Goal: Transaction & Acquisition: Download file/media

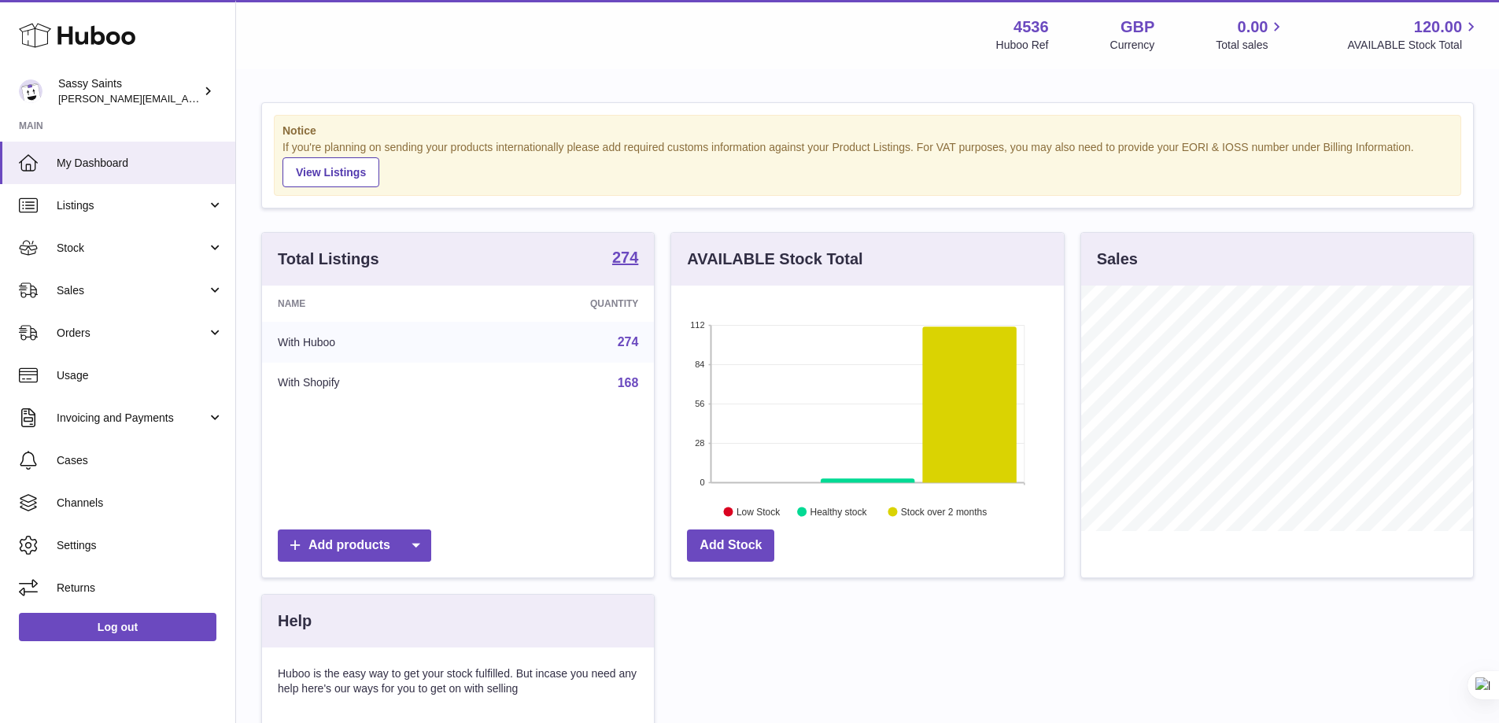
scroll to position [786741, 786594]
click at [153, 242] on span "Stock" at bounding box center [132, 248] width 150 height 15
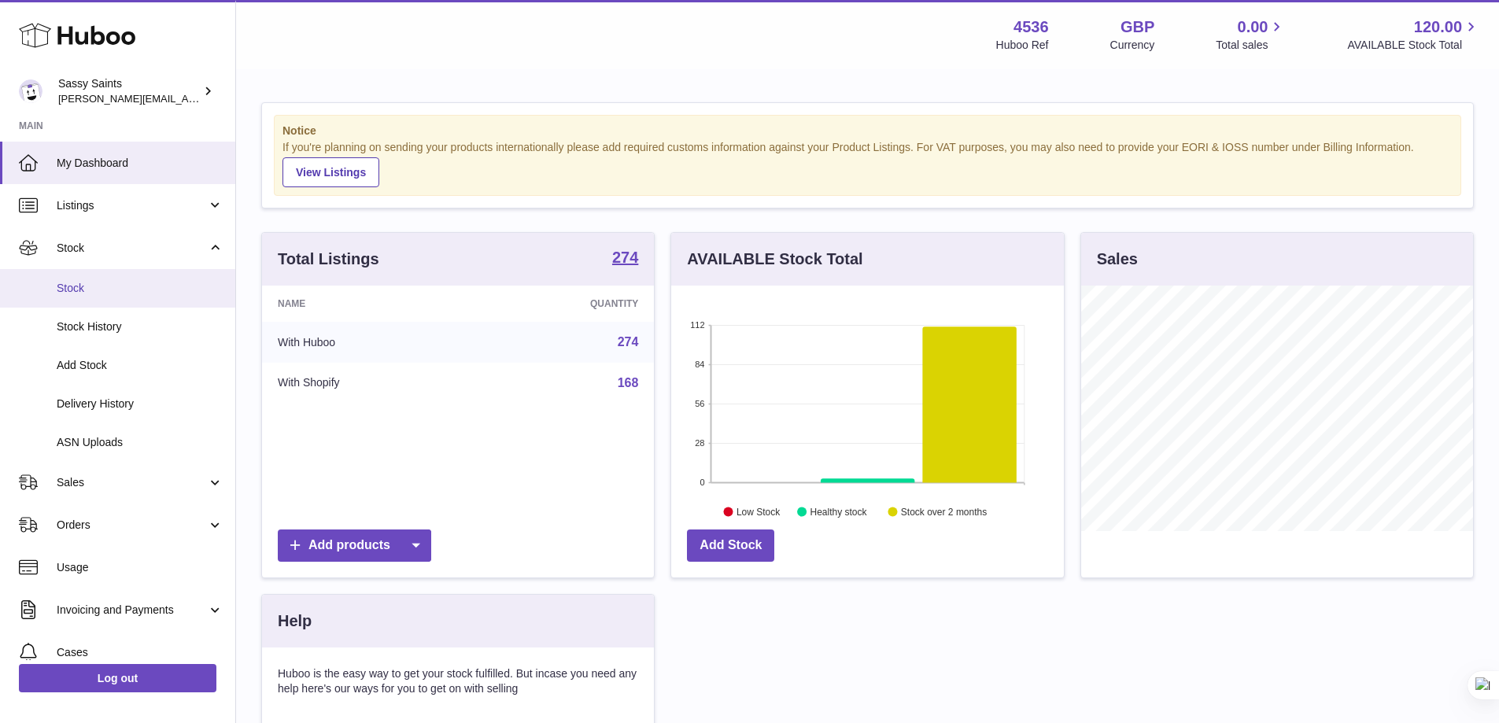
click at [127, 291] on span "Stock" at bounding box center [140, 288] width 167 height 15
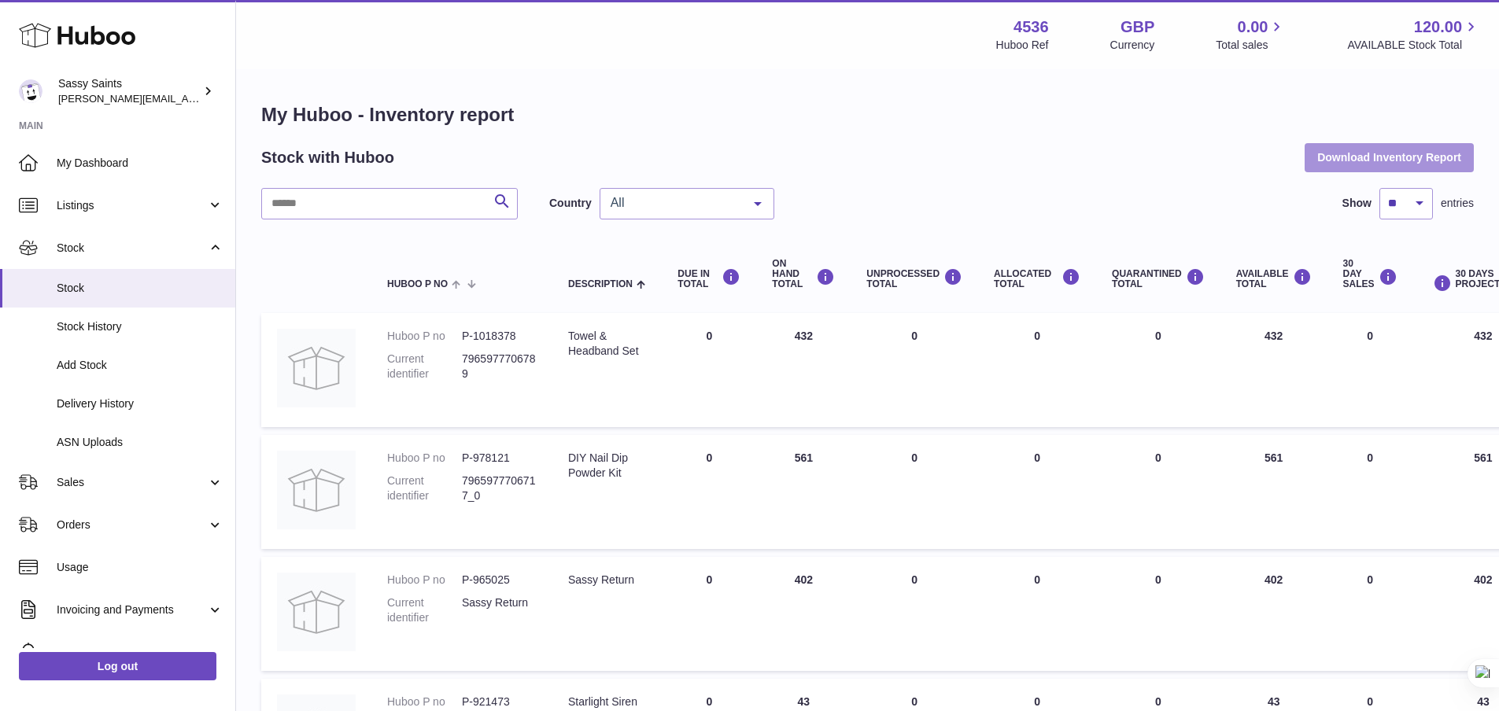
click at [1407, 161] on button "Download Inventory Report" at bounding box center [1389, 157] width 169 height 28
